Goal: Check status: Check status

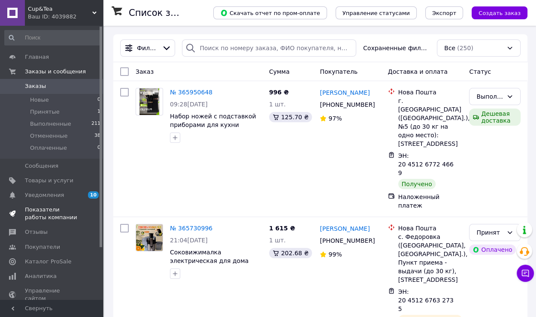
click at [63, 215] on span "Показатели работы компании" at bounding box center [52, 213] width 55 height 15
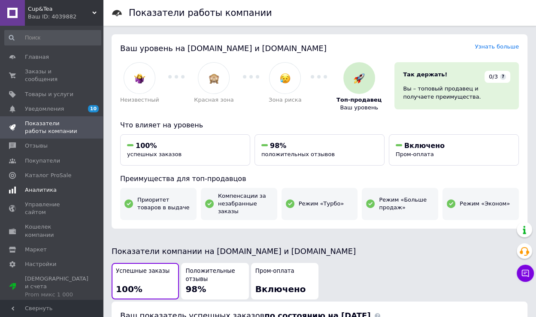
click at [60, 186] on span "Аналитика" at bounding box center [52, 190] width 55 height 8
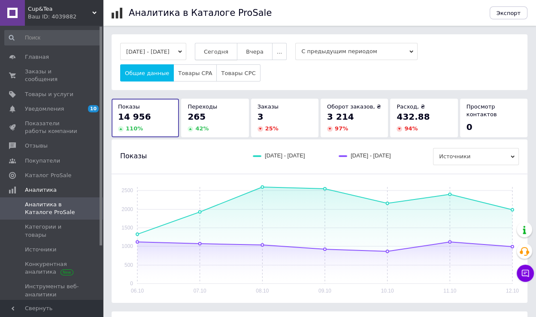
click at [228, 51] on span "Сегодня" at bounding box center [216, 51] width 24 height 6
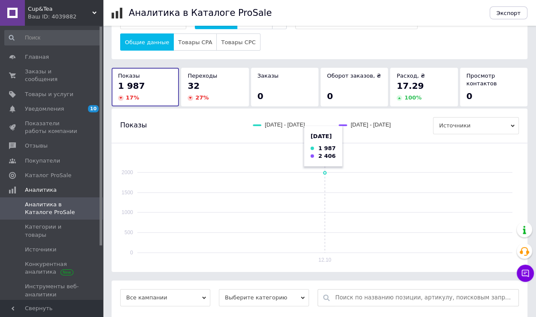
scroll to position [86, 0]
